Goal: Information Seeking & Learning: Learn about a topic

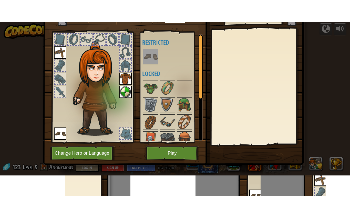
scroll to position [19, 0]
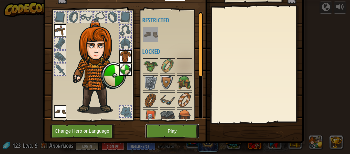
click at [173, 131] on button "Play" at bounding box center [173, 131] width 54 height 14
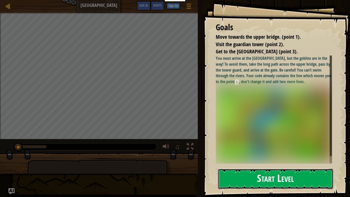
click at [243, 153] on button "Start Level" at bounding box center [275, 179] width 115 height 20
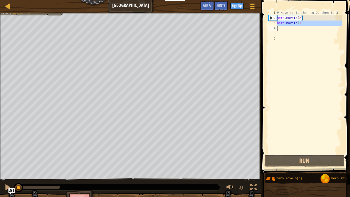
drag, startPoint x: 277, startPoint y: 24, endPoint x: 303, endPoint y: 24, distance: 26.4
click at [303, 24] on div "1 2 3 4 5 6 # Move to 1, then to 2, then to 3 hero . moveTo ( 2 ) hero . moveTo…" at bounding box center [305, 82] width 75 height 144
type textarea "hero.moveTo(1)"
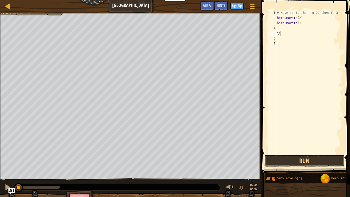
scroll to position [2, 0]
type textarea "\"
type textarea "hero.moveTo(1)"
click at [5, 5] on div at bounding box center [8, 6] width 6 height 6
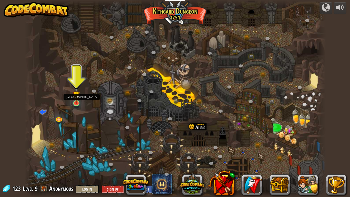
click at [76, 103] on img at bounding box center [77, 94] width 8 height 17
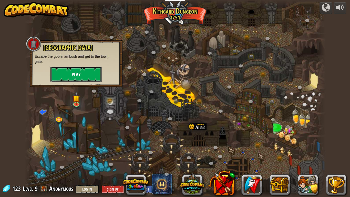
click at [71, 74] on button "Play" at bounding box center [76, 74] width 51 height 15
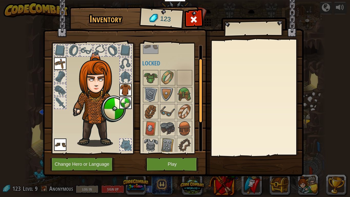
scroll to position [19, 0]
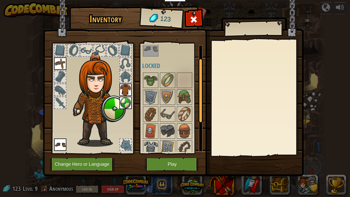
drag, startPoint x: 200, startPoint y: 107, endPoint x: 207, endPoint y: 118, distance: 12.6
click at [207, 118] on div "Inventory 123 Available Equip Equip Equip (double-click to equip) Restricted Lo…" at bounding box center [175, 92] width 261 height 169
click at [184, 153] on button "Play" at bounding box center [173, 164] width 54 height 14
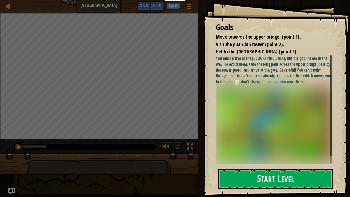
click at [229, 106] on img at bounding box center [274, 123] width 116 height 73
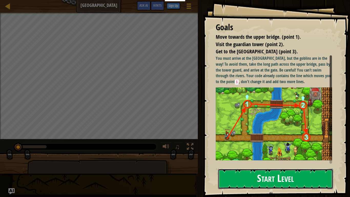
click at [249, 153] on button "Start Level" at bounding box center [275, 179] width 115 height 20
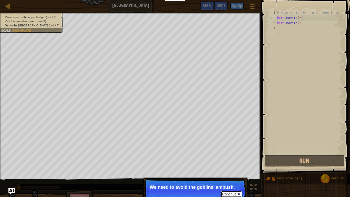
click at [232, 153] on button "Continue" at bounding box center [231, 194] width 21 height 7
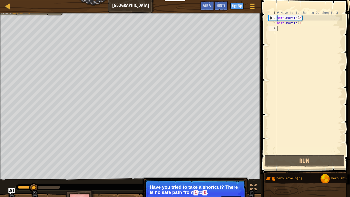
click at [279, 29] on div "# Move to 1, then to 2, then to 3 hero . moveTo ( 2 ) hero . moveTo ( 1 )" at bounding box center [309, 87] width 66 height 154
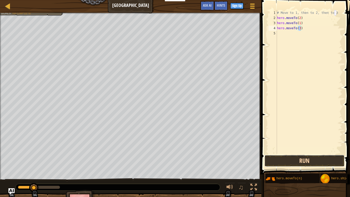
click at [301, 153] on button "Run" at bounding box center [305, 161] width 80 height 12
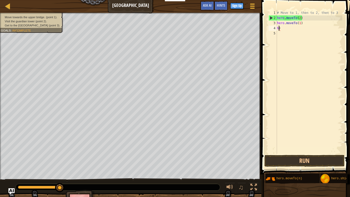
type textarea ")"
click at [285, 27] on div "# Move to 1, then to 2, then to 3 hero . moveTo ( 2 ) hero . moveTo ( 1 ) )" at bounding box center [309, 87] width 66 height 154
click at [303, 22] on div "# Move to 1, then to 2, then to 3 hero . moveTo ( 2 ) hero . moveTo ( 1 )" at bounding box center [309, 87] width 66 height 154
click at [302, 16] on div "# Move to 1, then to 2, then to 3 hero . moveTo ( 2 ) hero . moveTo ( 1 )" at bounding box center [309, 87] width 66 height 154
type textarea "h"
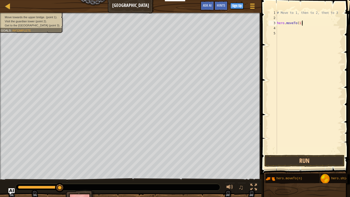
click at [304, 23] on div "# Move to 1, then to 2, then to 3 hero . moveTo ( 1 )" at bounding box center [309, 87] width 66 height 154
type textarea "h"
click at [283, 17] on div "# Move to 1, then to 2, then to 3" at bounding box center [309, 87] width 66 height 154
type textarea "hero.moveTo(1)"
click at [299, 153] on button "Run" at bounding box center [305, 161] width 80 height 12
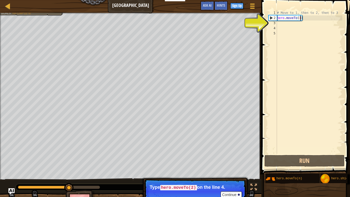
click at [277, 24] on div "# Move to 1, then to 2, then to 3 hero . moveTo ( 1 )" at bounding box center [309, 87] width 66 height 154
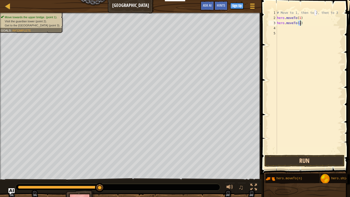
type textarea "hero.moveTo(2)"
click at [337, 153] on button "Run" at bounding box center [305, 161] width 80 height 12
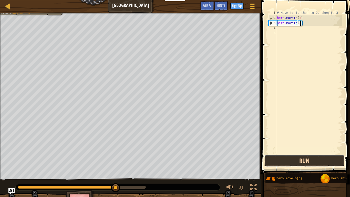
click at [307, 153] on button "Run" at bounding box center [305, 161] width 80 height 12
click at [309, 153] on button "Run" at bounding box center [305, 161] width 80 height 12
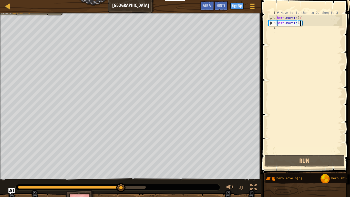
click at [279, 29] on div "# Move to 1, then to 2, then to 3 hero . moveTo ( 1 ) hero . moveTo ( 2 )" at bounding box center [309, 87] width 66 height 154
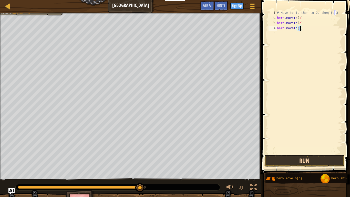
type textarea "hero.moveTo(3)"
click at [319, 153] on button "Run" at bounding box center [305, 161] width 80 height 12
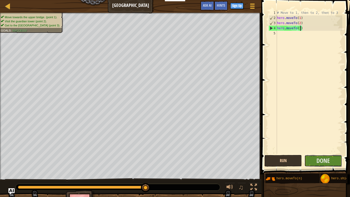
click at [319, 153] on span "Done" at bounding box center [323, 160] width 13 height 8
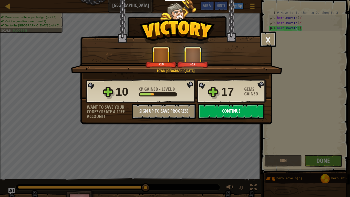
click at [211, 111] on button "Continue" at bounding box center [232, 111] width 66 height 15
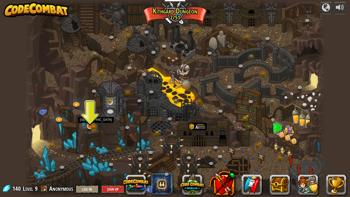
click at [90, 123] on img at bounding box center [90, 118] width 8 height 17
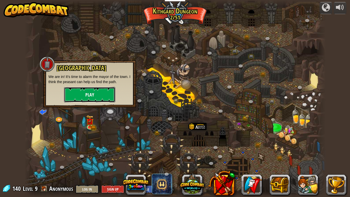
click at [87, 94] on button "Play" at bounding box center [89, 94] width 51 height 15
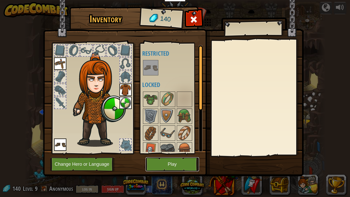
click at [169, 153] on button "Play" at bounding box center [173, 164] width 54 height 14
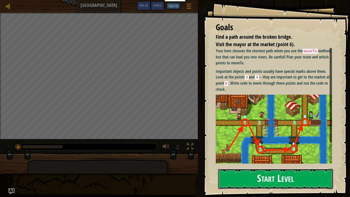
click at [274, 153] on button "Start Level" at bounding box center [275, 179] width 115 height 20
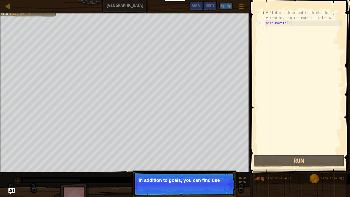
click at [273, 28] on div "# Find a path around the broken bridge. # Then move to the market - point 6. he…" at bounding box center [303, 87] width 77 height 154
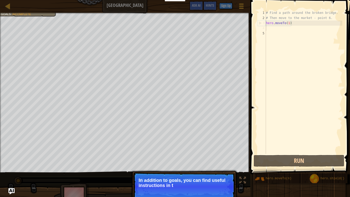
click at [273, 30] on div "# Find a path around the broken bridge. # Then move to the market - point 6. he…" at bounding box center [303, 87] width 77 height 154
click at [273, 29] on div "# Find a path around the broken bridge. # Then move to the market - point 6. he…" at bounding box center [303, 87] width 77 height 154
click at [268, 35] on div "# Find a path around the broken bridge. # Then move to the market - point 6. he…" at bounding box center [303, 87] width 77 height 154
click at [267, 31] on div "# Find a path around the broken bridge. # Then move to the market - point 6. he…" at bounding box center [303, 87] width 77 height 154
click at [267, 28] on div "# Find a path around the broken bridge. # Then move to the market - point 6. he…" at bounding box center [303, 87] width 77 height 154
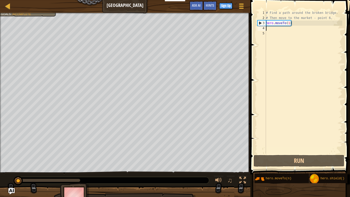
click at [274, 62] on div "# Find a path around the broken bridge. # Then move to the market - point 6. he…" at bounding box center [303, 87] width 77 height 154
click at [273, 27] on div "# Find a path around the broken bridge. # Then move to the market - point 6. he…" at bounding box center [303, 87] width 77 height 154
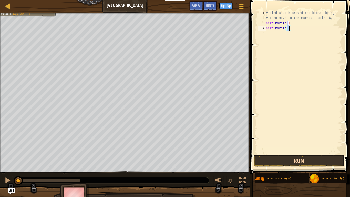
type textarea "hero.moveTo(1)"
click at [313, 153] on button "Run" at bounding box center [299, 161] width 91 height 12
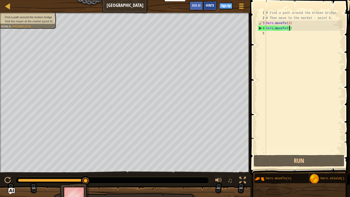
click at [207, 7] on span "Hints" at bounding box center [210, 5] width 8 height 5
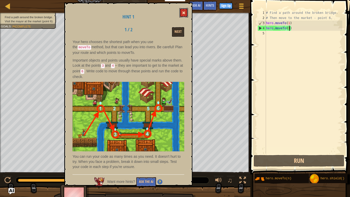
click at [183, 14] on span at bounding box center [184, 13] width 4 height 4
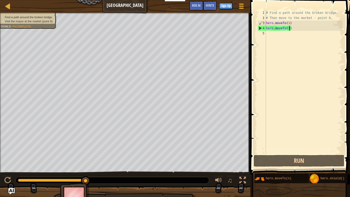
click at [272, 34] on div "# Find a path around the broken bridge. # Then move to the market - point 6. he…" at bounding box center [303, 87] width 77 height 154
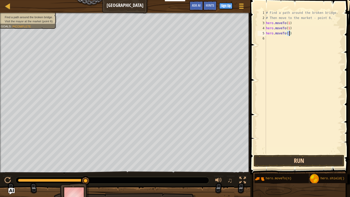
type textarea "hero.moveTo(3)"
click at [261, 153] on button "Run" at bounding box center [299, 161] width 91 height 12
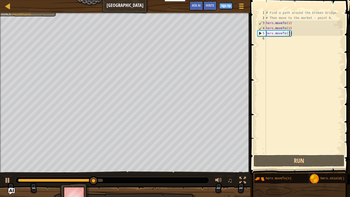
click at [268, 38] on div "# Find a path around the broken bridge. # Then move to the market - point 6. he…" at bounding box center [303, 87] width 77 height 154
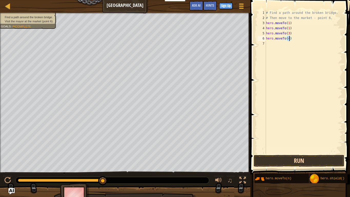
type textarea "hero.moveTo(4)"
click at [320, 153] on button "Run" at bounding box center [299, 161] width 91 height 12
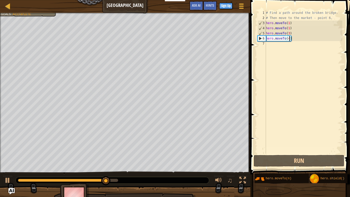
click at [269, 44] on div "# Find a path around the broken bridge. # Then move to the market - point 6. he…" at bounding box center [303, 87] width 77 height 154
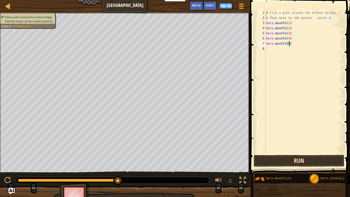
type textarea "hero.moveTo(6)"
click at [331, 153] on button "Run" at bounding box center [299, 161] width 91 height 12
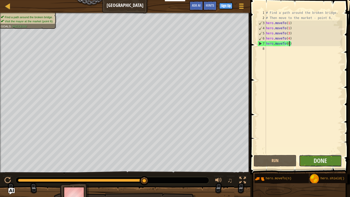
click at [304, 153] on button "Done" at bounding box center [320, 161] width 43 height 12
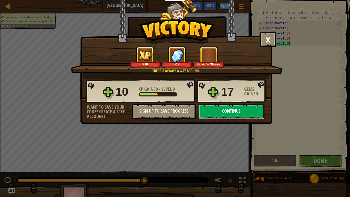
click at [216, 111] on button "Continue" at bounding box center [232, 111] width 66 height 15
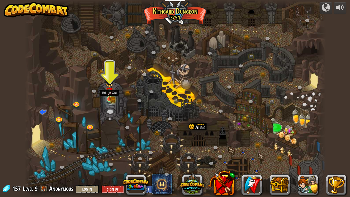
click at [110, 98] on img at bounding box center [110, 91] width 8 height 17
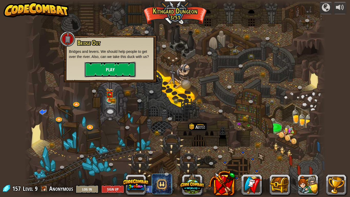
click at [104, 73] on button "Play" at bounding box center [110, 69] width 51 height 15
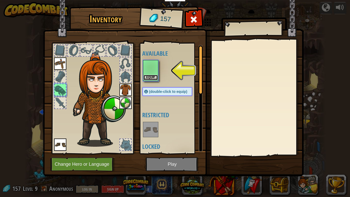
click at [152, 78] on button "Equip" at bounding box center [151, 77] width 14 height 5
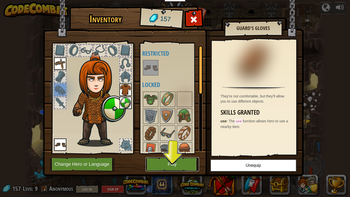
click at [172, 153] on button "Play" at bounding box center [173, 164] width 54 height 14
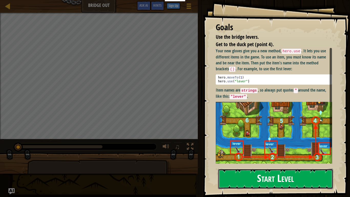
click at [271, 153] on button "Start Level" at bounding box center [275, 179] width 115 height 20
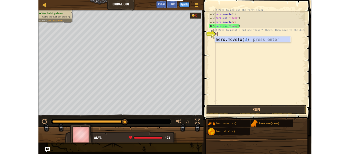
scroll to position [2, 0]
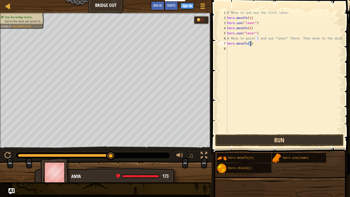
type textarea "hero.moveTo(3)"
click at [257, 137] on button "Run" at bounding box center [279, 140] width 129 height 12
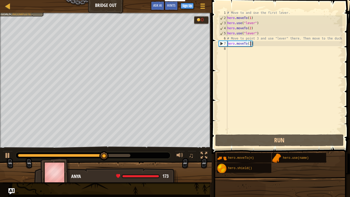
click at [236, 50] on div "# Move to and use the first lever. hero . moveTo ( 1 ) hero . use ( "lever" ) h…" at bounding box center [285, 76] width 116 height 133
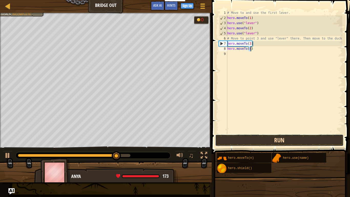
click at [248, 142] on button "Run" at bounding box center [279, 140] width 129 height 12
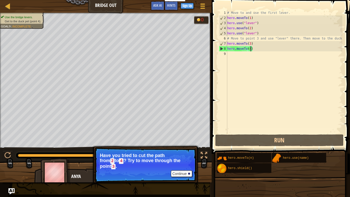
click at [259, 48] on div "# Move to and use the first lever. hero . moveTo ( 1 ) hero . use ( "lever" ) h…" at bounding box center [285, 76] width 116 height 133
click at [187, 153] on button "Continue" at bounding box center [181, 173] width 21 height 7
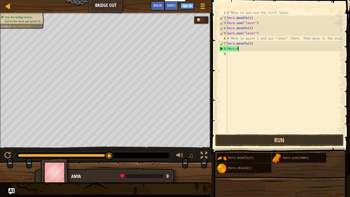
type textarea "h"
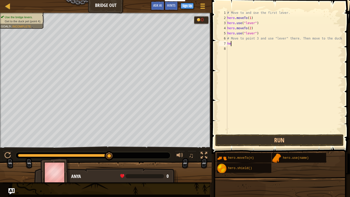
type textarea "h"
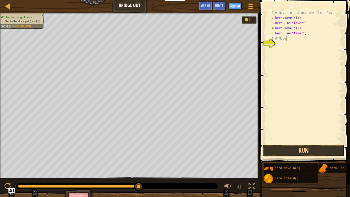
type textarea "#"
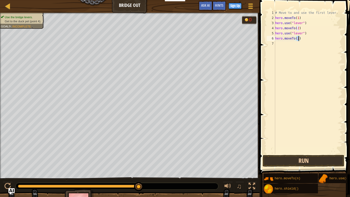
type textarea "hero.moveTo(2)"
click at [329, 153] on button "Run" at bounding box center [304, 161] width 82 height 12
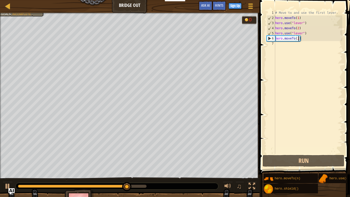
click at [277, 44] on div "# Move to and use the first lever. hero . moveTo ( 1 ) hero . use ( "lever" ) h…" at bounding box center [309, 87] width 68 height 154
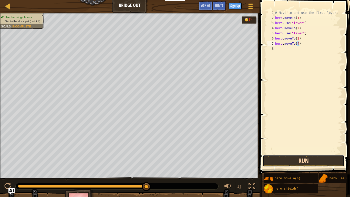
click at [293, 153] on button "Run" at bounding box center [304, 161] width 82 height 12
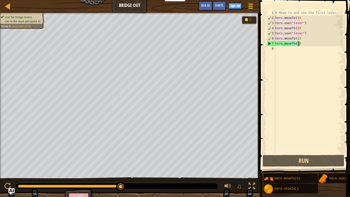
click at [303, 44] on div "# Move to and use the first lever. hero . moveTo ( 1 ) hero . use ( "lever" ) h…" at bounding box center [309, 87] width 68 height 154
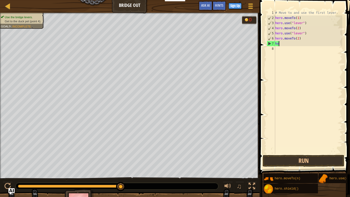
type textarea "h"
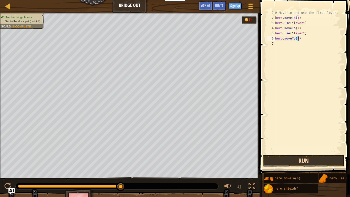
type textarea "hero.moveTo(1)"
click at [334, 153] on button "Run" at bounding box center [304, 161] width 82 height 12
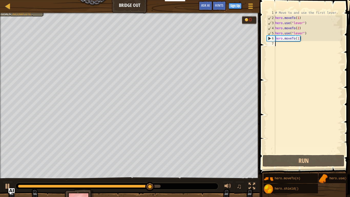
click at [277, 44] on div "# Move to and use the first lever. hero . moveTo ( 1 ) hero . use ( "lever" ) h…" at bounding box center [309, 87] width 68 height 154
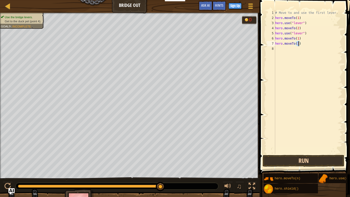
type textarea "hero.moveTo(3)"
click at [296, 153] on button "Run" at bounding box center [304, 161] width 82 height 12
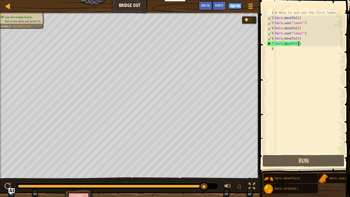
click at [283, 50] on div "# Move to and use the first lever. hero . moveTo ( 1 ) hero . use ( "lever" ) h…" at bounding box center [309, 87] width 68 height 154
click at [290, 124] on div "# Move to and use the first lever. hero . moveTo ( 1 ) hero . use ( "lever" ) h…" at bounding box center [309, 87] width 68 height 154
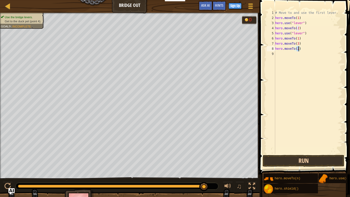
type textarea "hero.moveTo(2)"
click at [313, 153] on button "Run" at bounding box center [304, 161] width 82 height 12
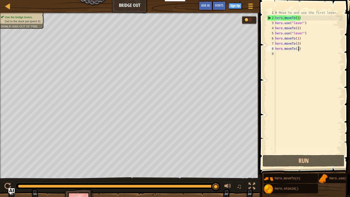
click at [279, 58] on div "# Move to and use the first lever. hero . moveTo ( 1 ) hero . use ( "lever" ) h…" at bounding box center [309, 87] width 68 height 154
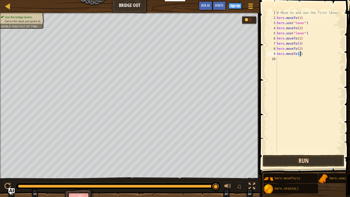
type textarea "hero.moveTo(3)"
click at [284, 153] on button "Run" at bounding box center [304, 161] width 82 height 12
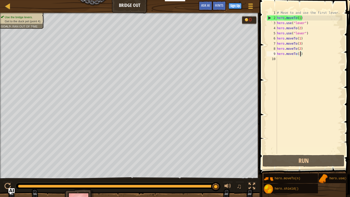
click at [279, 58] on div "# Move to and use the first lever. hero . moveTo ( 1 ) hero . use ( "lever" ) h…" at bounding box center [309, 87] width 66 height 154
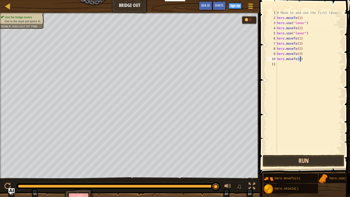
type textarea "hero.moveTo(4)"
click at [305, 153] on button "Run" at bounding box center [304, 161] width 82 height 12
